Goal: Information Seeking & Learning: Learn about a topic

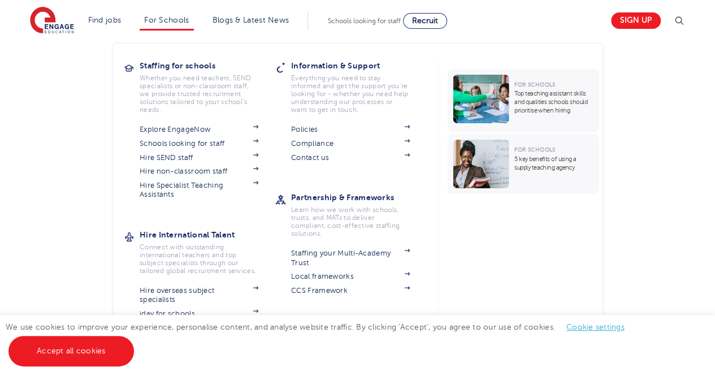
scroll to position [1696, 0]
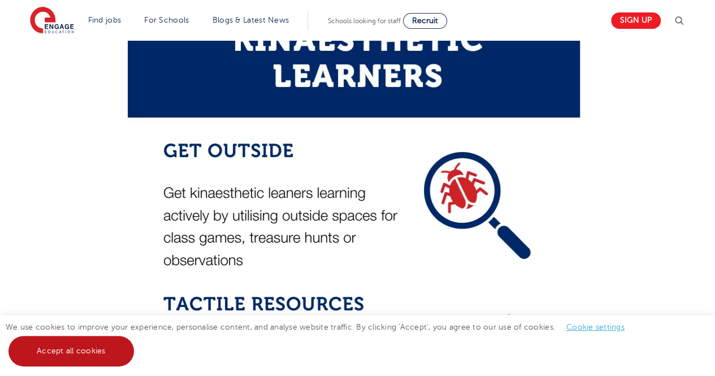
click at [88, 352] on link "Accept all cookies" at bounding box center [70, 351] width 125 height 31
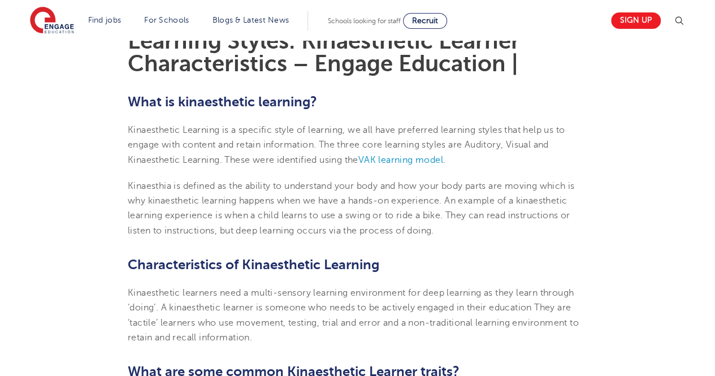
scroll to position [339, 0]
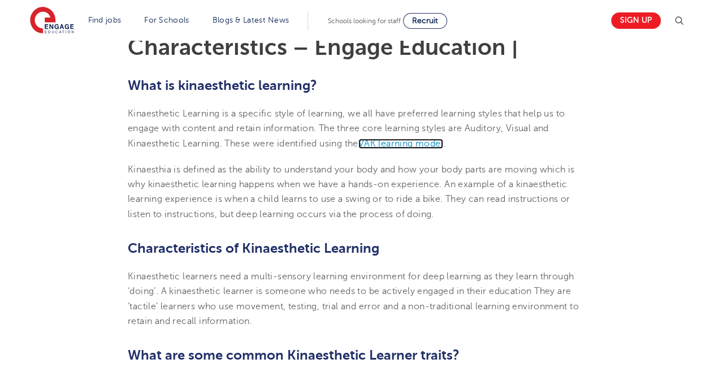
click at [420, 144] on span "VAK learning model" at bounding box center [400, 143] width 85 height 10
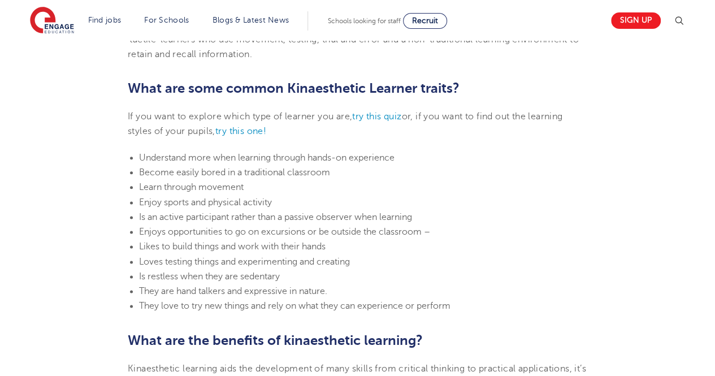
scroll to position [622, 0]
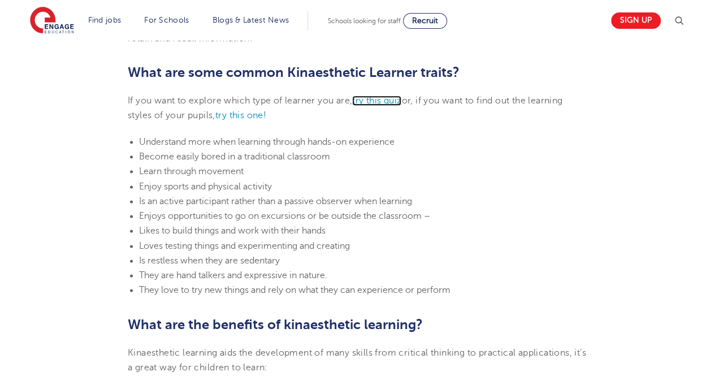
click at [366, 97] on link "try this quiz" at bounding box center [376, 101] width 49 height 10
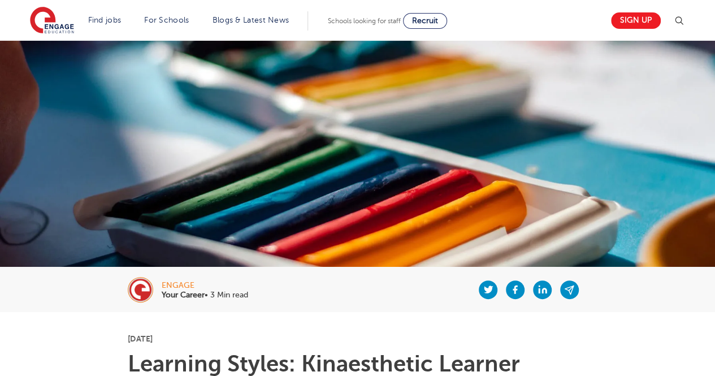
scroll to position [57, 0]
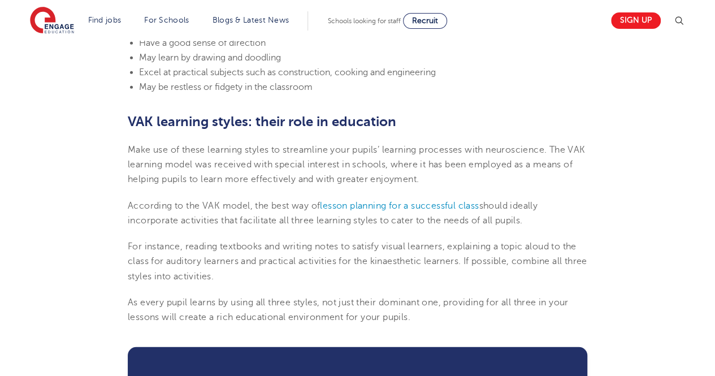
scroll to position [1300, 0]
